Goal: Task Accomplishment & Management: Complete application form

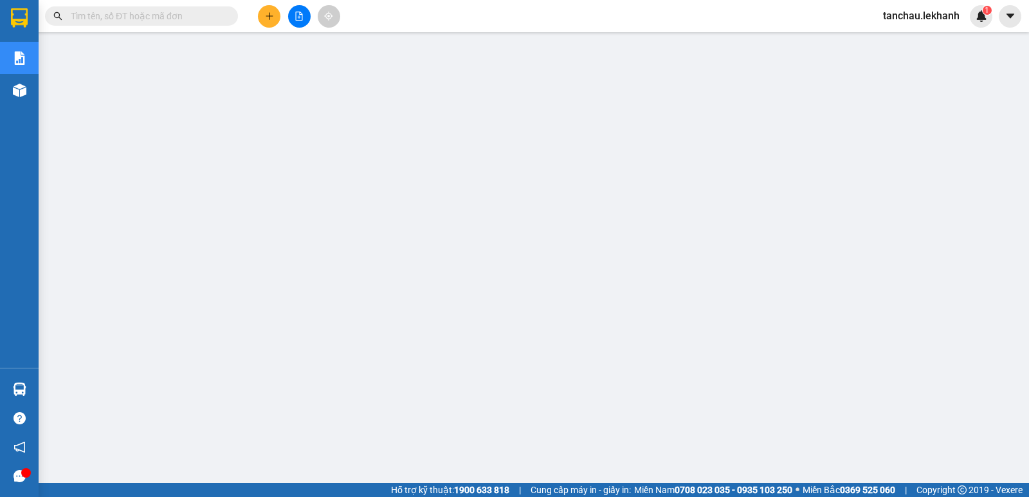
click at [275, 17] on button at bounding box center [269, 16] width 23 height 23
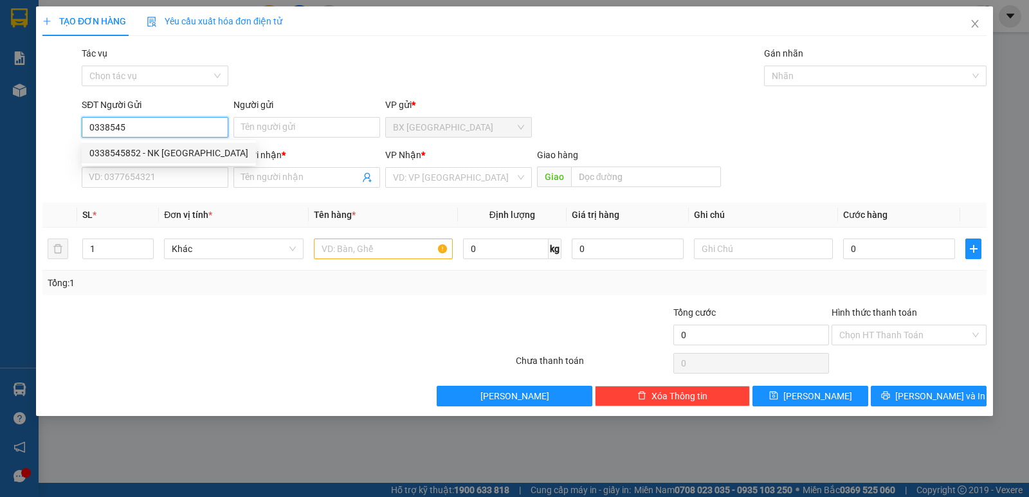
click at [192, 150] on div "0338545852 - NK [GEOGRAPHIC_DATA]" at bounding box center [168, 153] width 159 height 14
type input "0338545852"
type input "NK VIỆT MỸ"
type input "0976810459"
type input "LAB PHÚC HÂN"
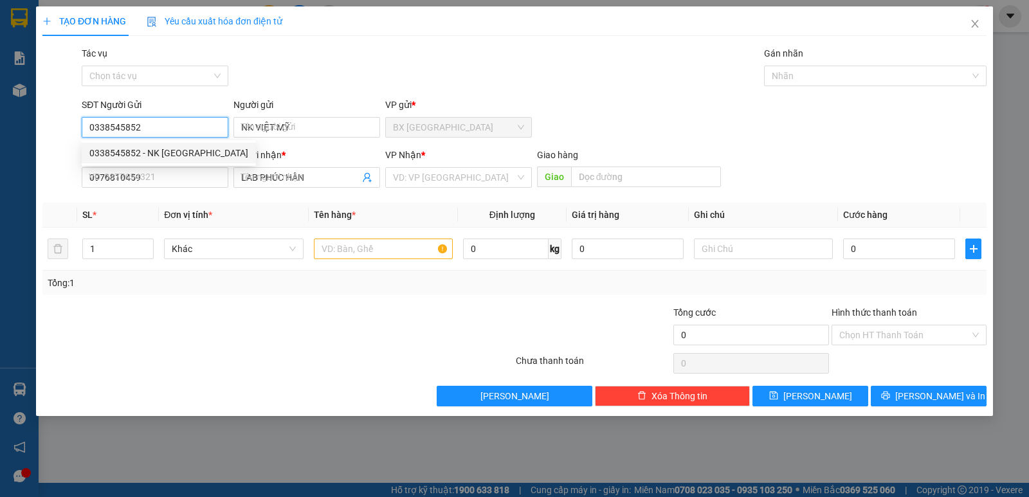
type input "30.000"
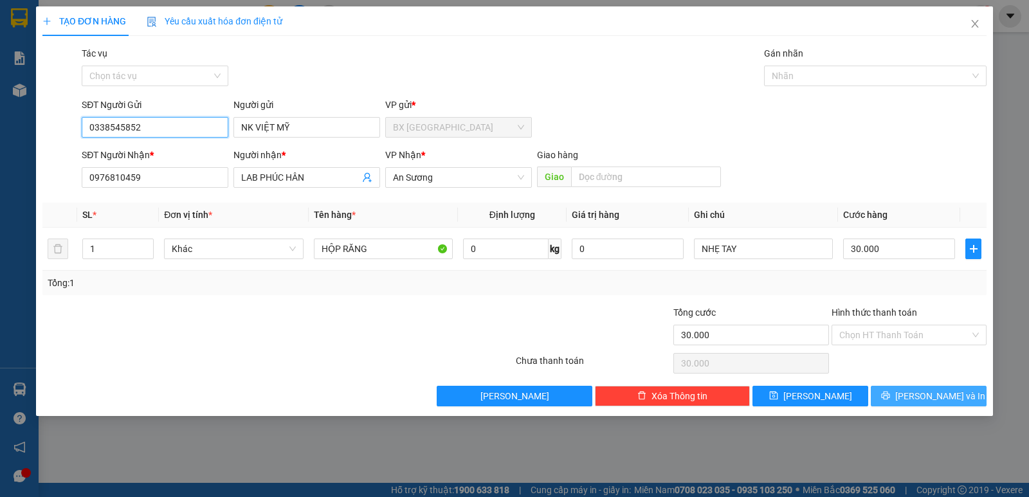
type input "0338545852"
click at [939, 400] on span "[PERSON_NAME] và In" at bounding box center [940, 396] width 90 height 14
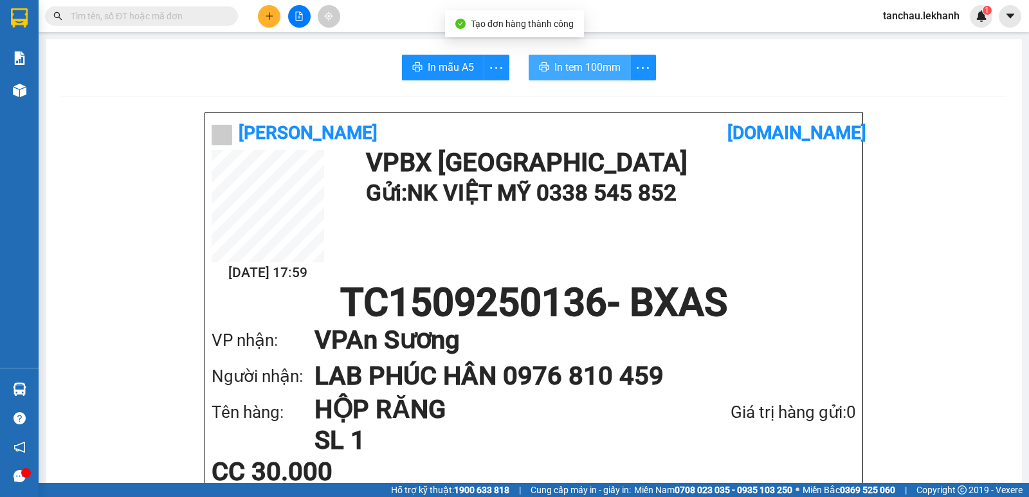
click at [599, 66] on span "In tem 100mm" at bounding box center [587, 67] width 66 height 16
